Goal: Task Accomplishment & Management: Complete application form

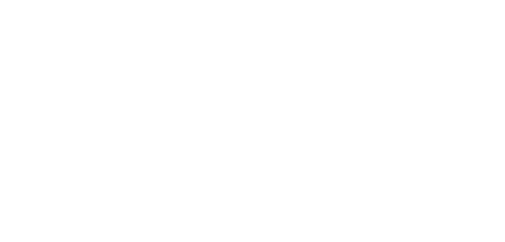
click at [79, 2] on div at bounding box center [252, 2] width 501 height 0
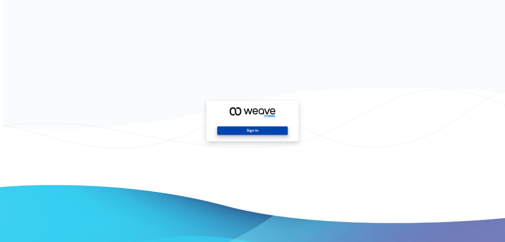
click at [279, 131] on button "Sign In" at bounding box center [252, 130] width 70 height 8
